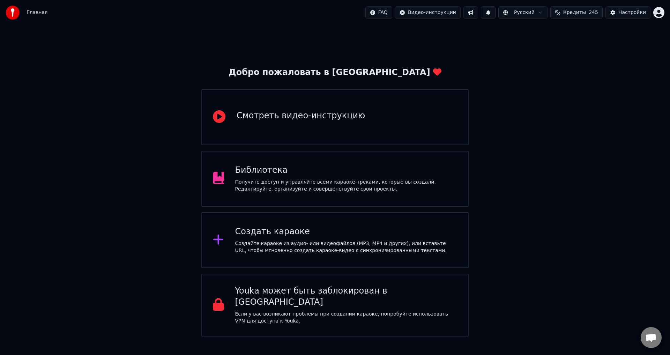
click at [348, 166] on div "Библиотека" at bounding box center [346, 170] width 222 height 11
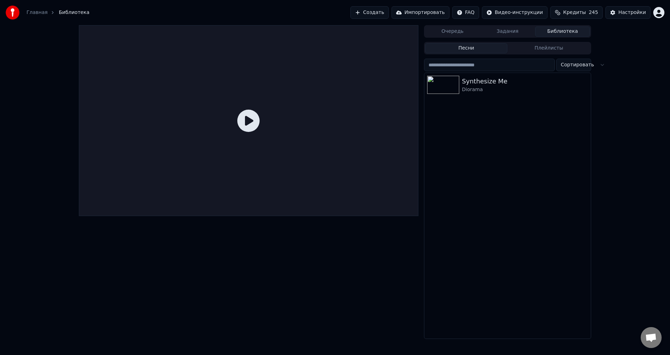
click at [528, 84] on div "Synthesize Me" at bounding box center [525, 81] width 126 height 10
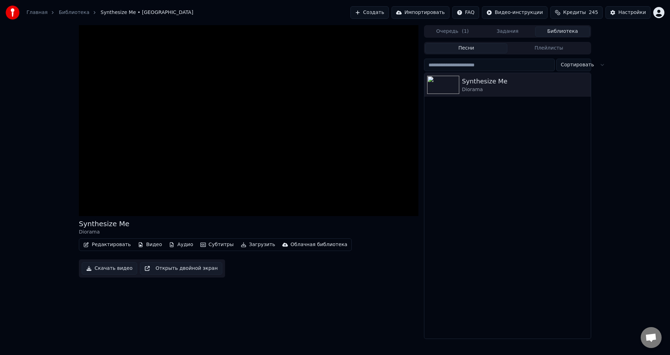
click at [510, 30] on button "Задания" at bounding box center [507, 32] width 55 height 10
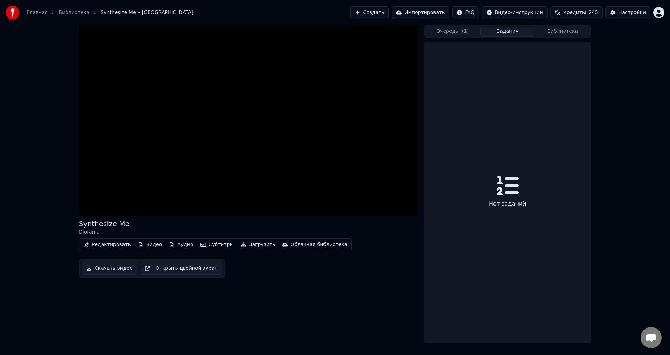
click at [553, 31] on button "Библиотека" at bounding box center [562, 32] width 55 height 10
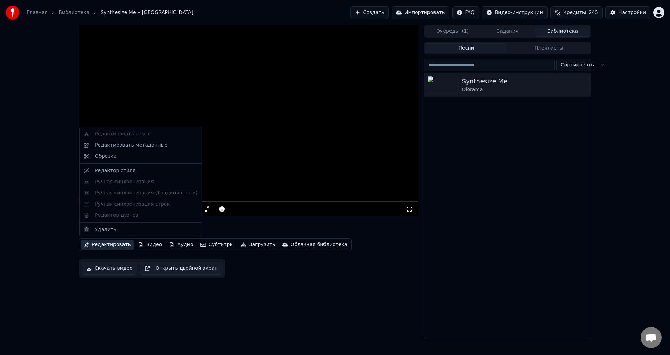
click at [116, 244] on button "Редактировать" at bounding box center [107, 245] width 53 height 10
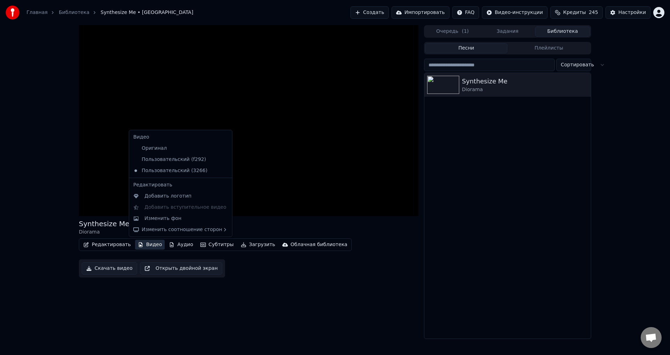
click at [147, 247] on button "Видео" at bounding box center [150, 245] width 30 height 10
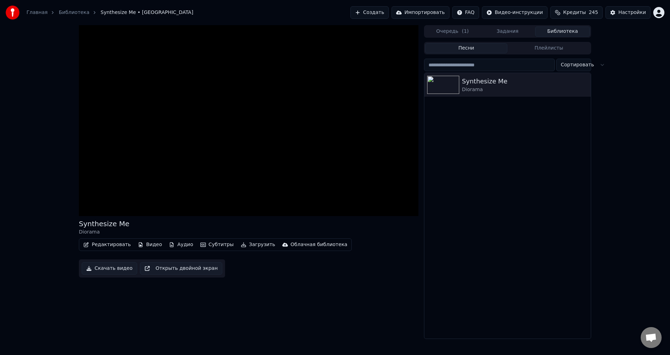
click at [146, 247] on button "Видео" at bounding box center [150, 245] width 30 height 10
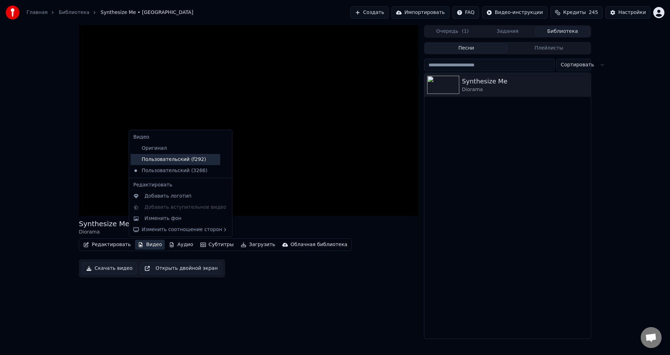
click at [167, 160] on div "Пользовательский (f292)" at bounding box center [175, 159] width 90 height 11
click at [148, 246] on button "Видео" at bounding box center [150, 245] width 30 height 10
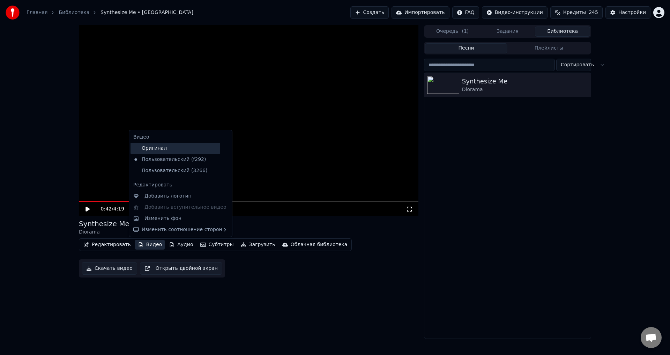
click at [170, 148] on div "Оригинал" at bounding box center [175, 148] width 90 height 11
click at [148, 244] on button "Видео" at bounding box center [150, 245] width 30 height 10
click at [182, 220] on div "Изменить фон" at bounding box center [185, 218] width 83 height 7
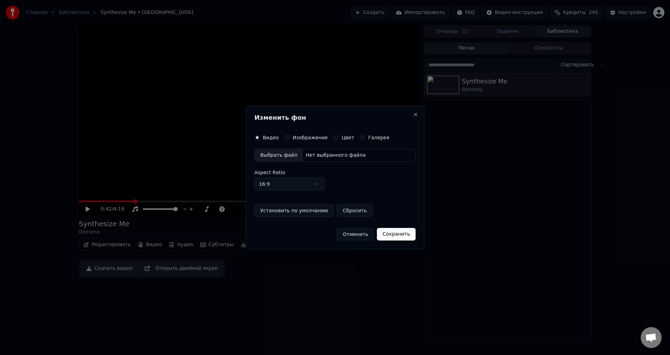
click at [313, 157] on div "Нет выбранного файла" at bounding box center [336, 155] width 66 height 7
click at [355, 236] on button "Отменить" at bounding box center [355, 234] width 37 height 13
